Goal: Task Accomplishment & Management: Use online tool/utility

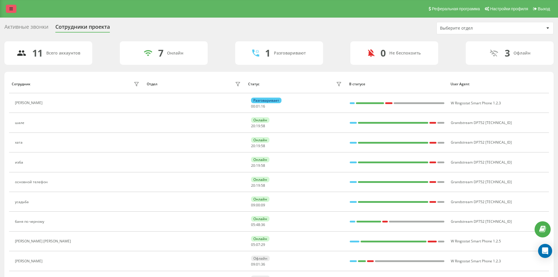
click at [12, 7] on icon at bounding box center [11, 9] width 4 height 4
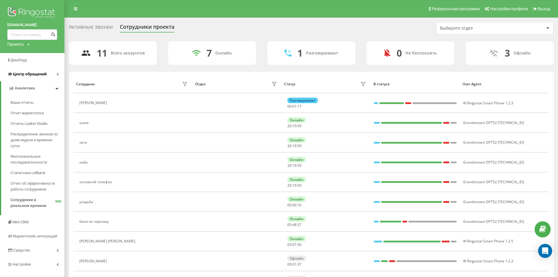
click at [40, 77] on span "Центр обращений" at bounding box center [26, 74] width 39 height 6
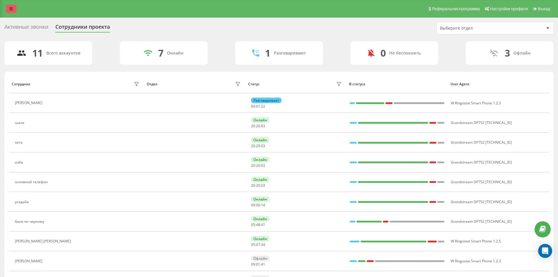
click at [12, 7] on icon at bounding box center [11, 9] width 4 height 4
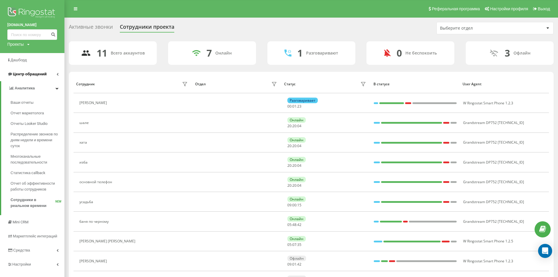
click at [42, 75] on span "Центр обращений" at bounding box center [30, 74] width 34 height 4
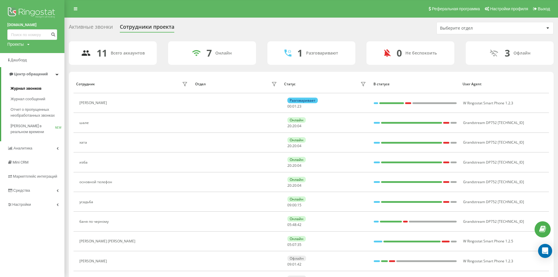
click at [48, 88] on link "Журнал звонков" at bounding box center [38, 88] width 54 height 11
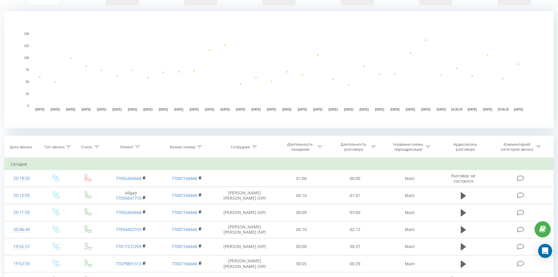
scroll to position [146, 0]
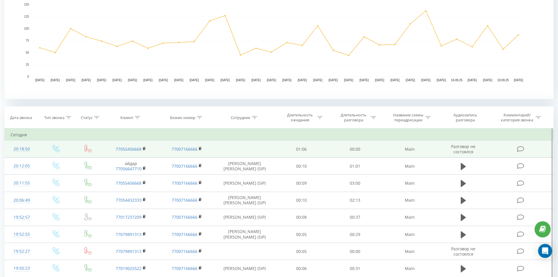
click at [142, 147] on td "77055456668" at bounding box center [131, 149] width 56 height 17
click at [144, 148] on rect at bounding box center [144, 148] width 2 height 3
